Goal: Check status: Check status

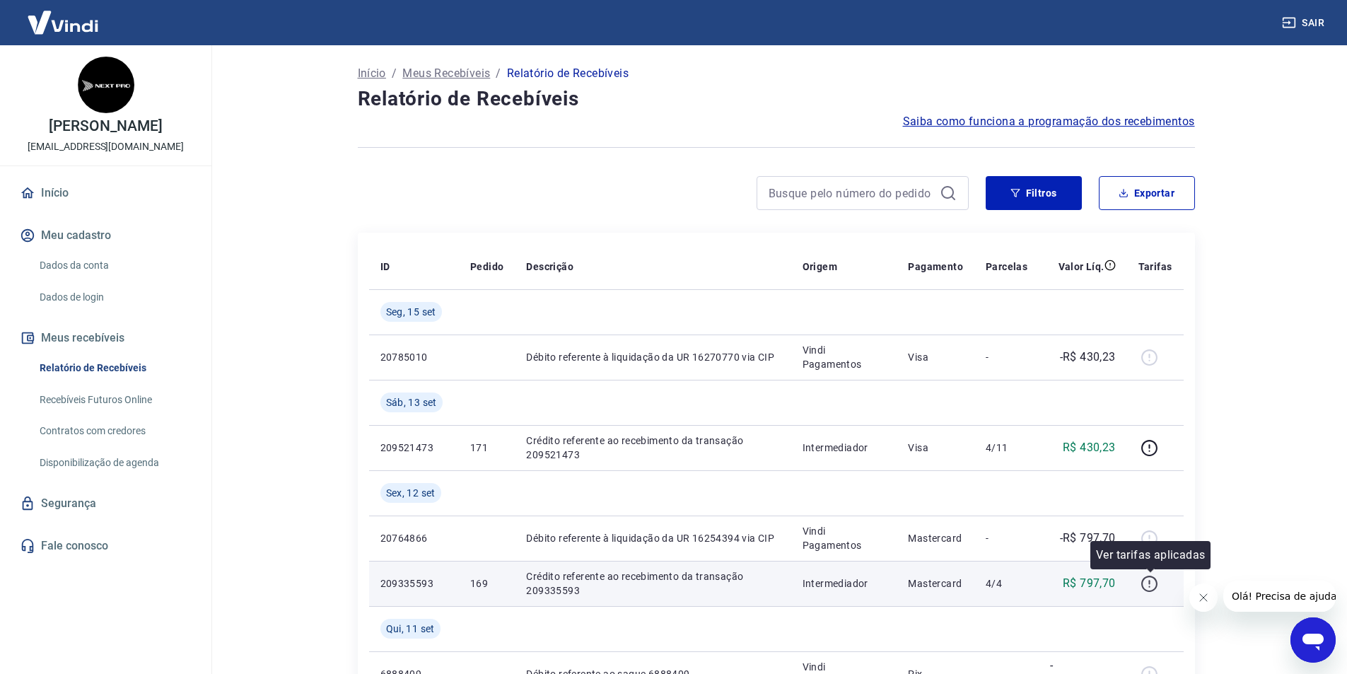
click at [1147, 584] on icon "button" at bounding box center [1150, 584] width 18 height 18
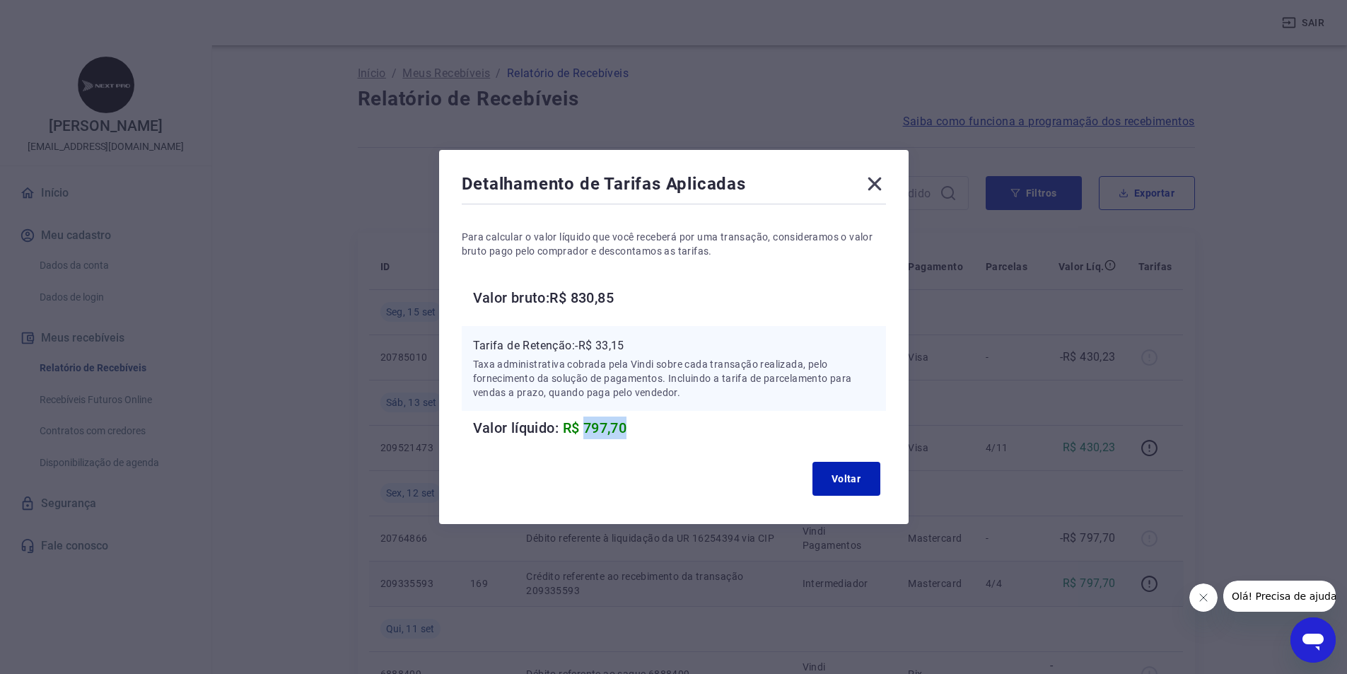
drag, startPoint x: 593, startPoint y: 422, endPoint x: 635, endPoint y: 422, distance: 42.4
click at [627, 422] on span "R$ 797,70" at bounding box center [595, 427] width 64 height 17
copy span "797,70"
drag, startPoint x: 853, startPoint y: 487, endPoint x: 704, endPoint y: 187, distance: 334.0
click at [852, 487] on button "Voltar" at bounding box center [847, 479] width 68 height 34
